Goal: Find specific page/section: Find specific page/section

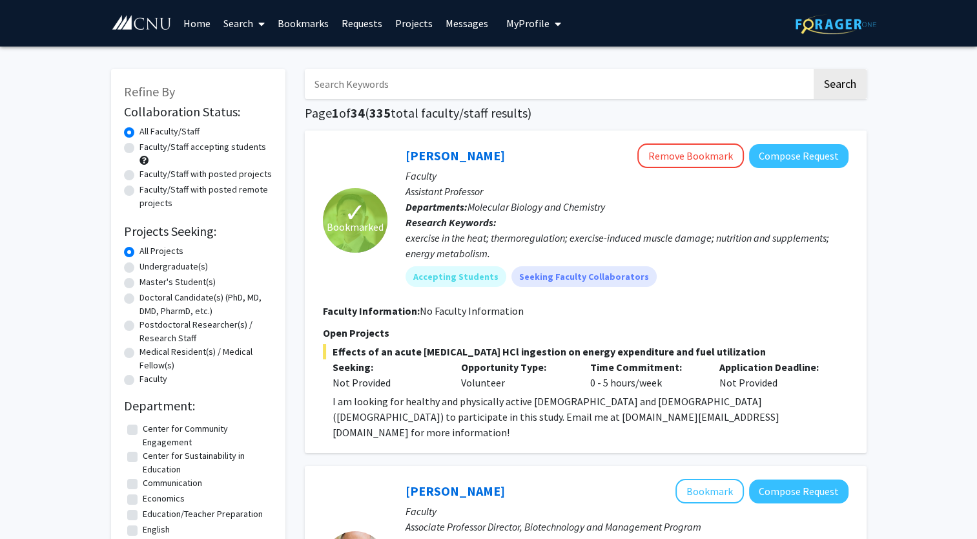
click at [362, 23] on link "Requests" at bounding box center [362, 23] width 54 height 45
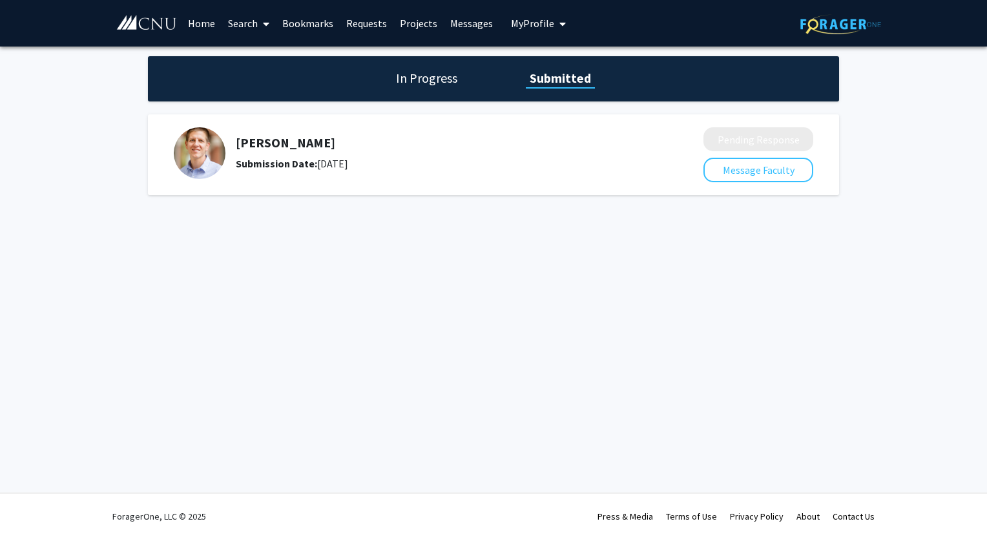
click at [262, 138] on h5 "[PERSON_NAME]" at bounding box center [435, 142] width 399 height 15
click at [225, 152] on div "[PERSON_NAME] Submission Date: [DATE]" at bounding box center [429, 153] width 511 height 52
drag, startPoint x: 225, startPoint y: 152, endPoint x: 245, endPoint y: 146, distance: 20.8
click at [245, 146] on h5 "[PERSON_NAME]" at bounding box center [435, 142] width 399 height 15
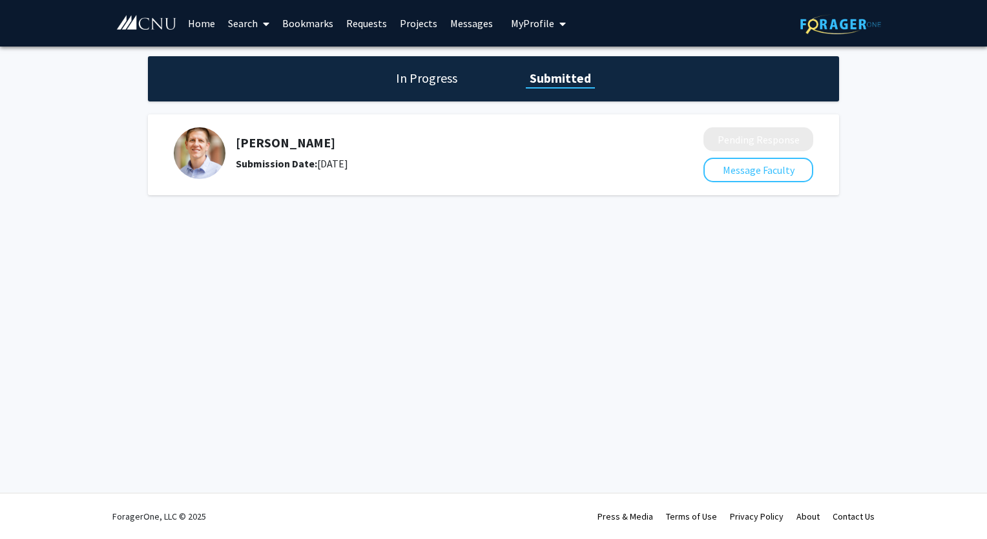
click at [270, 169] on b "Submission Date:" at bounding box center [276, 163] width 81 height 13
click at [371, 161] on div "Submission Date: [DATE]" at bounding box center [435, 163] width 399 height 15
click at [393, 161] on div "Submission Date: [DATE]" at bounding box center [435, 163] width 399 height 15
click at [201, 25] on link "Home" at bounding box center [201, 23] width 40 height 45
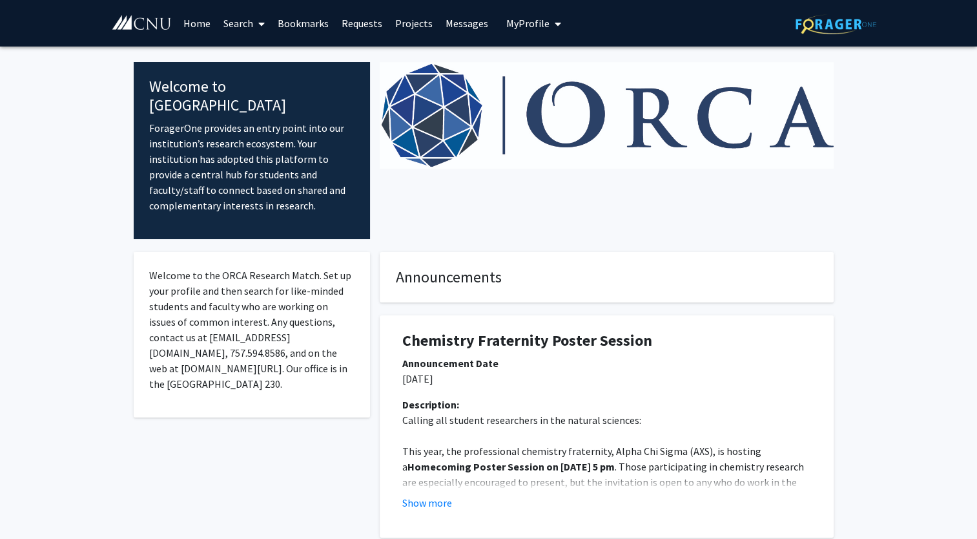
click at [238, 21] on link "Search" at bounding box center [244, 23] width 54 height 45
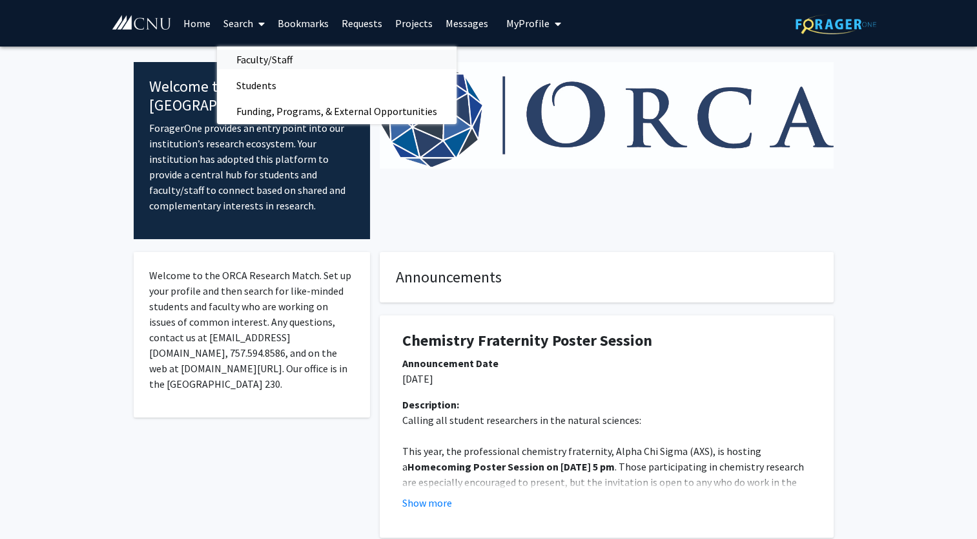
click at [252, 58] on span "Faculty/Staff" at bounding box center [264, 59] width 95 height 26
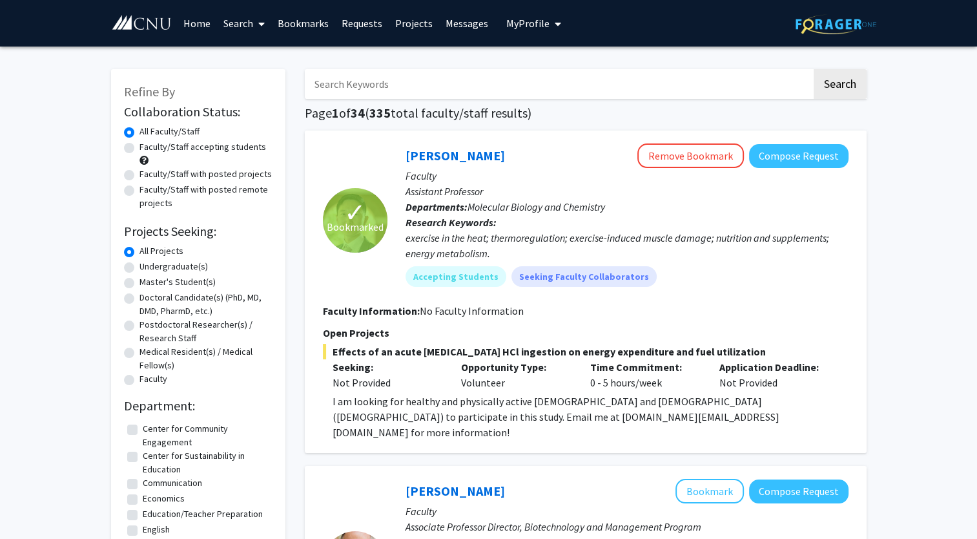
click at [353, 79] on input "Search Keywords" at bounding box center [558, 84] width 507 height 30
type input "collar"
click at [814, 69] on button "Search" at bounding box center [840, 84] width 53 height 30
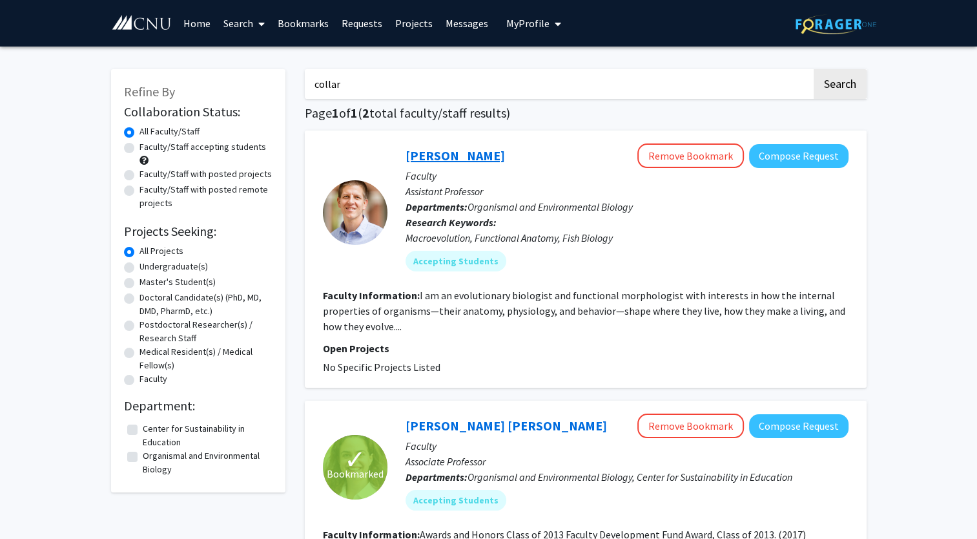
click at [425, 153] on link "[PERSON_NAME]" at bounding box center [455, 155] width 99 height 16
